Goal: Task Accomplishment & Management: Manage account settings

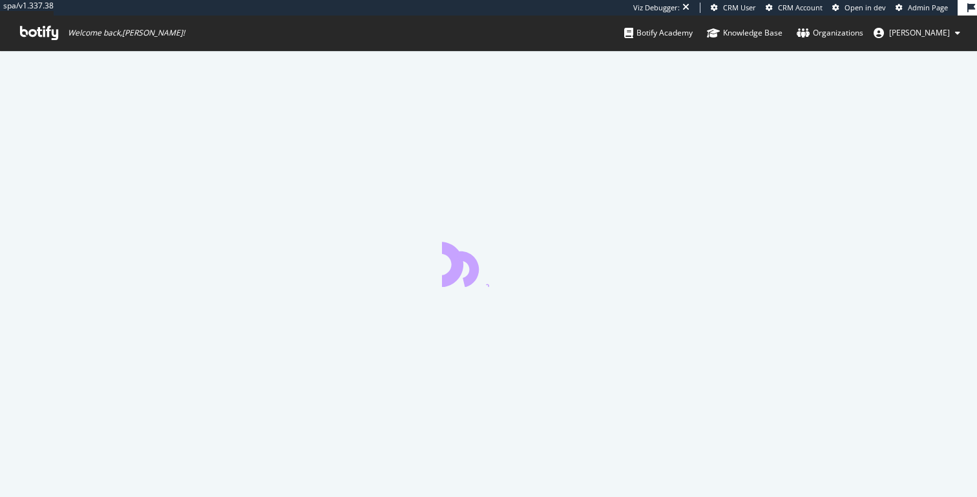
click at [911, 28] on span "[PERSON_NAME]" at bounding box center [919, 32] width 61 height 11
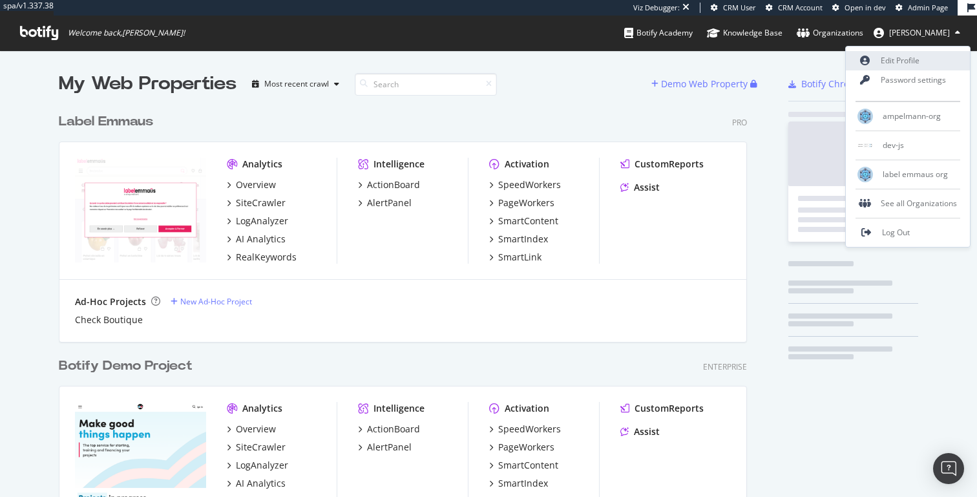
scroll to position [3070, 698]
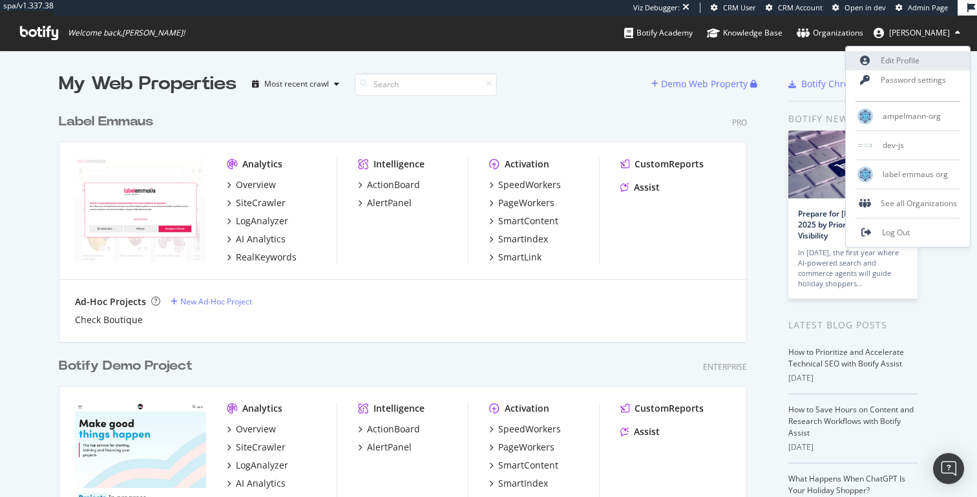
click at [913, 65] on link "Edit Profile" at bounding box center [907, 60] width 124 height 19
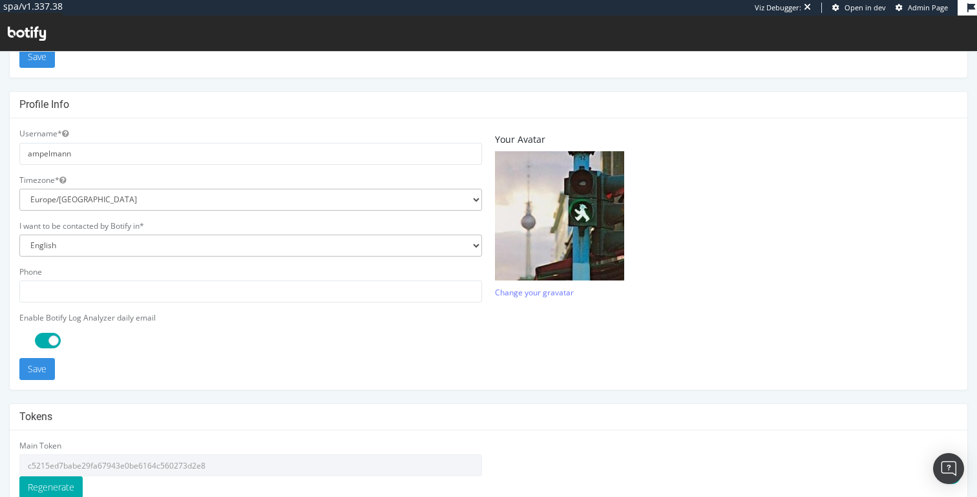
scroll to position [367, 0]
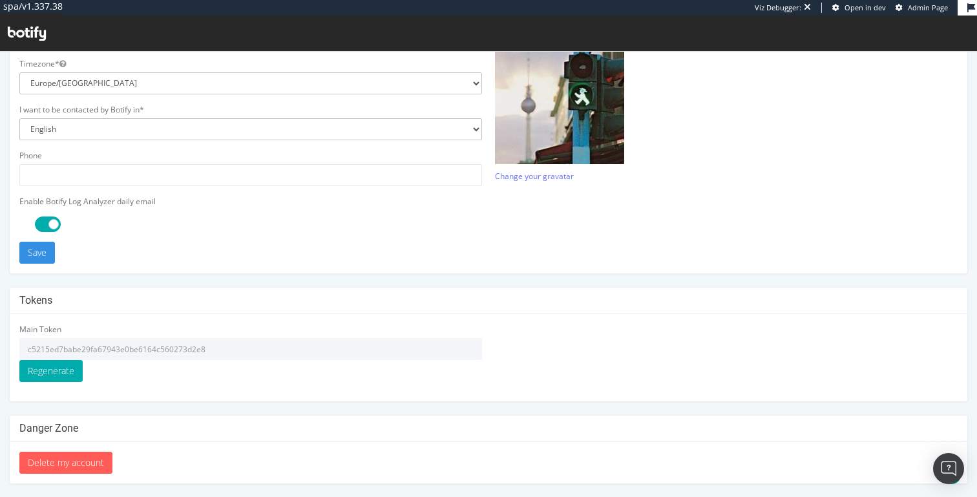
click at [229, 354] on input "c5215ed7babe29fa67943e0be6164c560273d2e8" at bounding box center [250, 349] width 462 height 22
